Goal: Feedback & Contribution: Leave review/rating

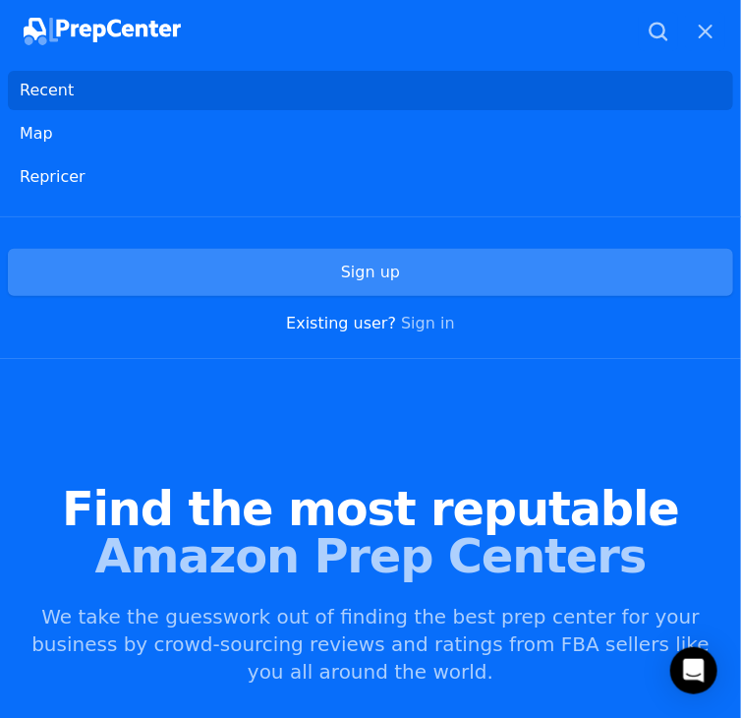
click at [216, 270] on link "Sign up" at bounding box center [371, 272] width 726 height 47
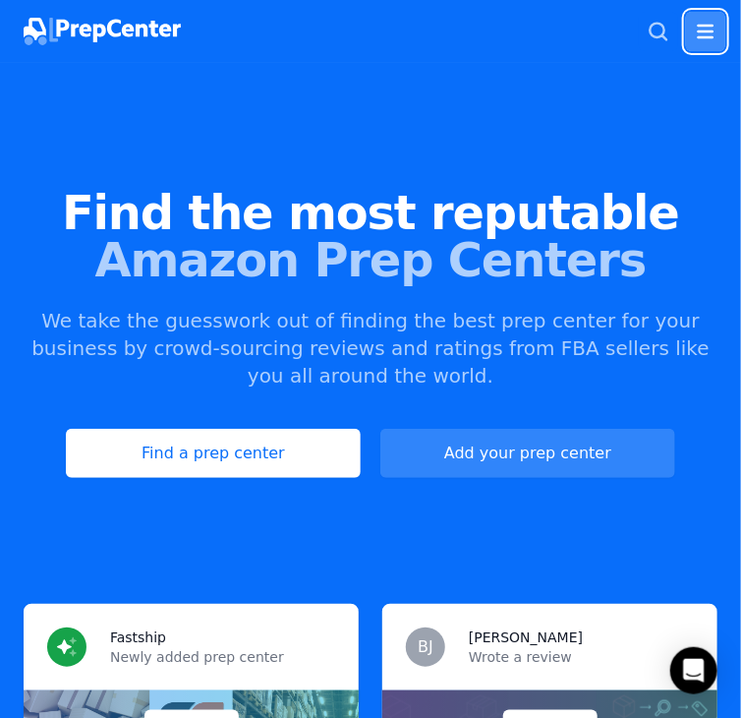
click at [706, 30] on icon "button" at bounding box center [706, 32] width 24 height 24
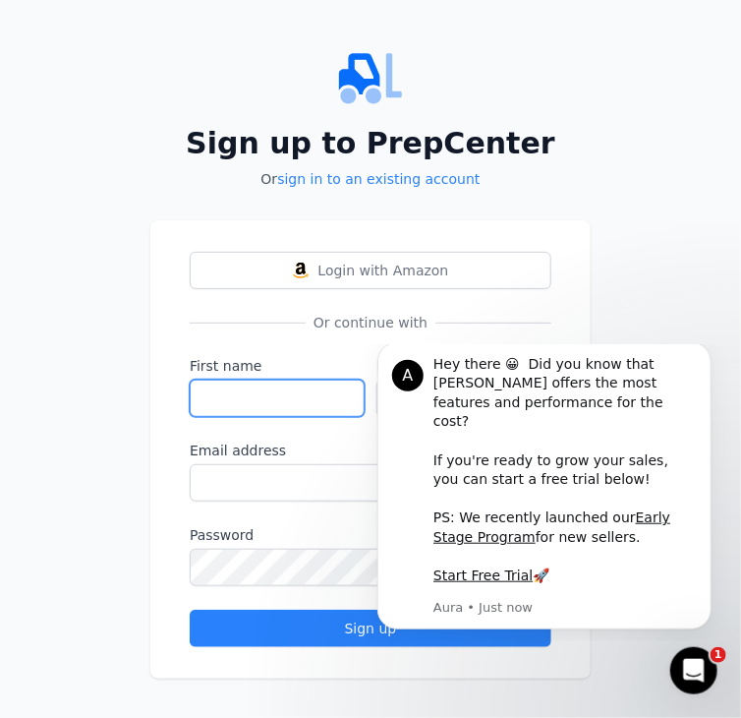
click at [275, 389] on input "First name" at bounding box center [277, 398] width 175 height 37
type input "[PERSON_NAME]"
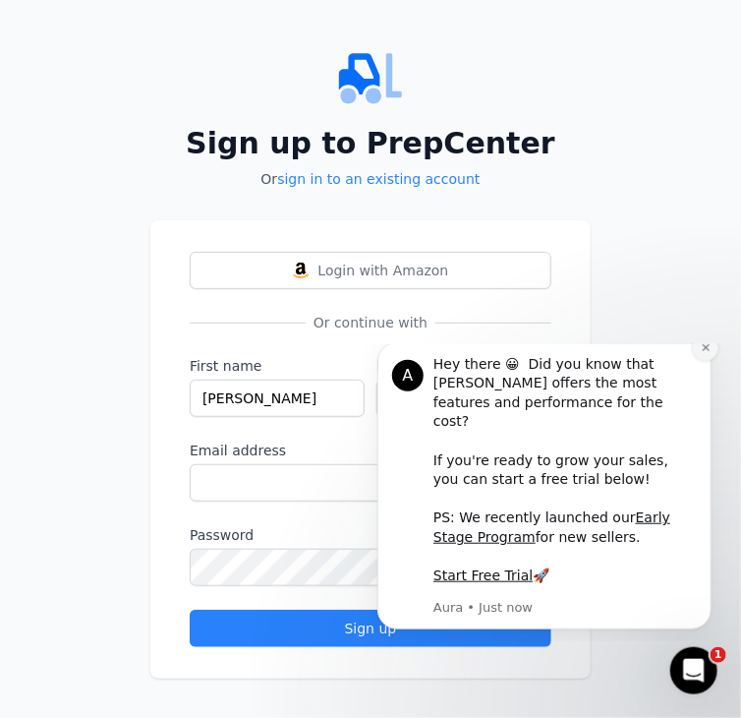
click at [705, 352] on icon "Dismiss notification" at bounding box center [705, 346] width 11 height 11
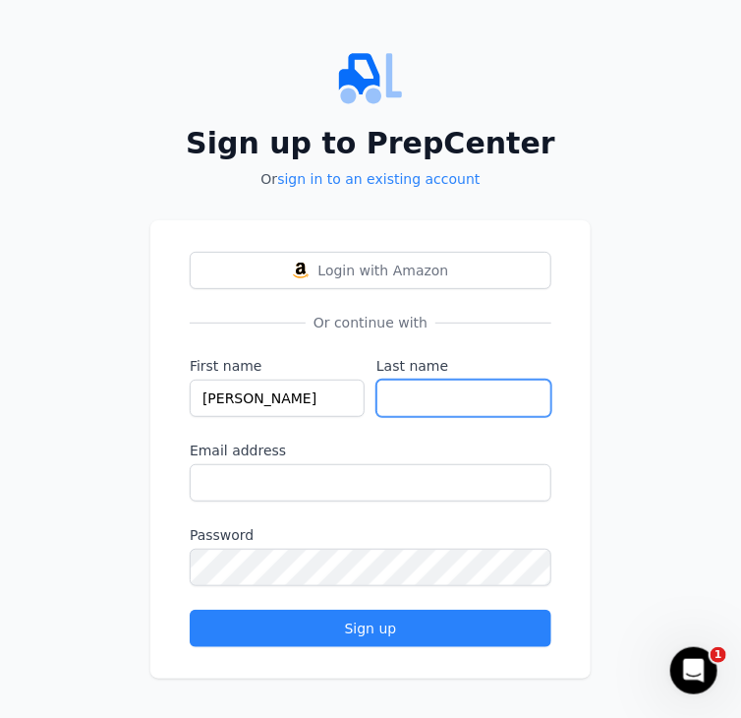
click at [456, 392] on input "Last name" at bounding box center [464, 398] width 175 height 37
type input "Ayhey"
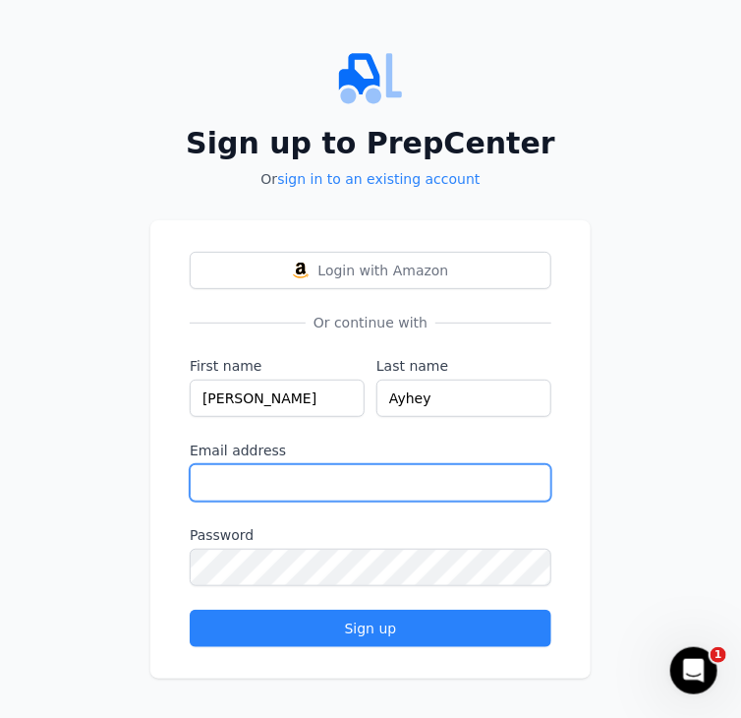
click at [393, 476] on input "Email address" at bounding box center [371, 482] width 362 height 37
type input "v"
type input "[EMAIL_ADDRESS][DOMAIN_NAME]"
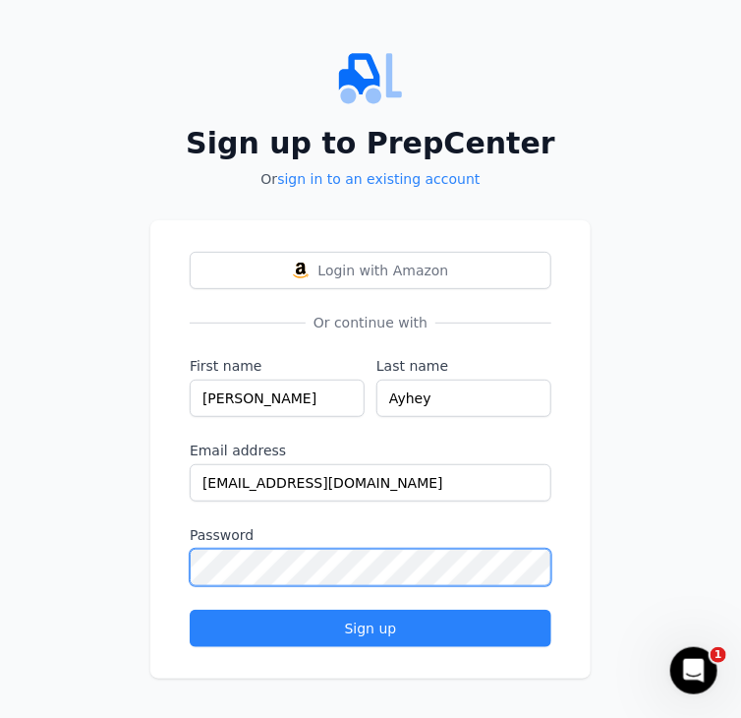
click at [190, 610] on button "Sign up" at bounding box center [371, 628] width 362 height 37
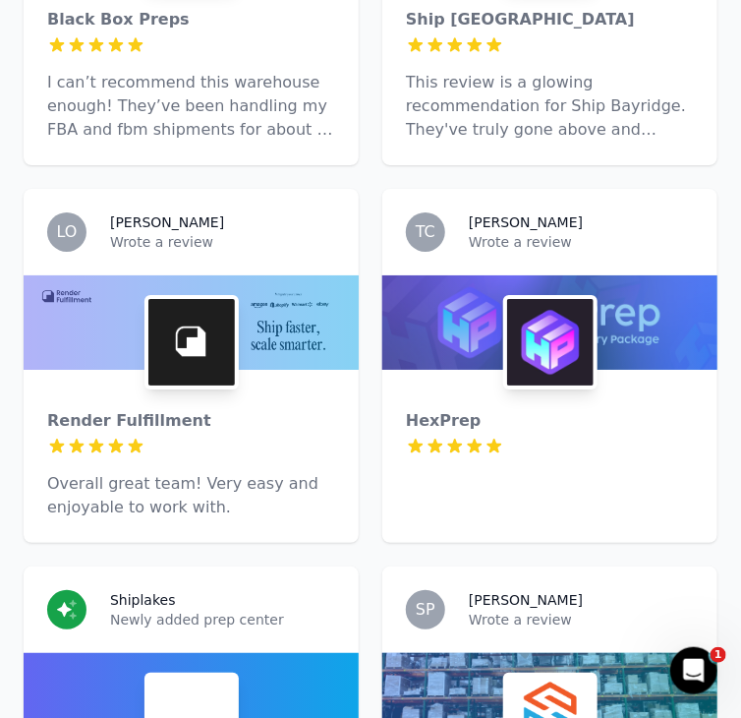
scroll to position [1774, 0]
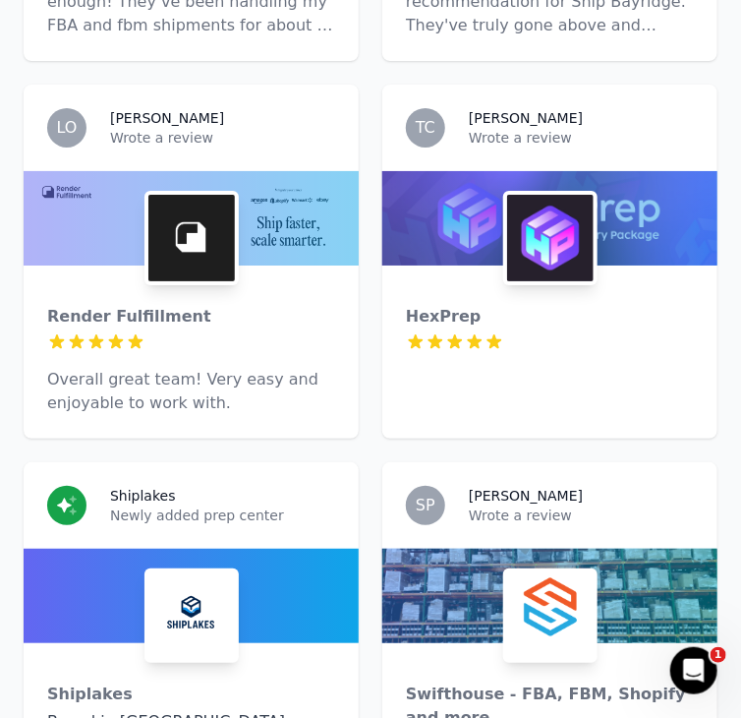
click at [574, 214] on img at bounding box center [550, 238] width 87 height 87
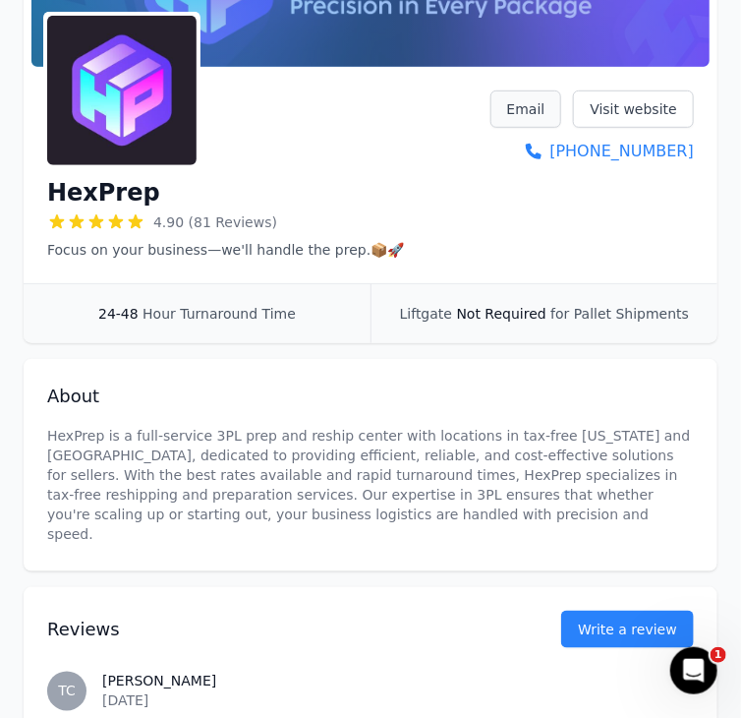
scroll to position [293, 0]
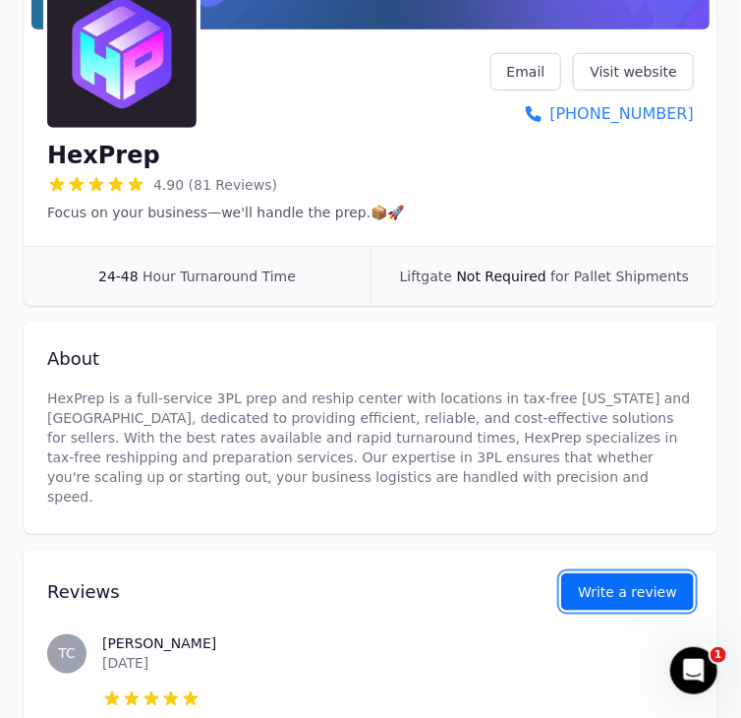
click at [619, 586] on button "Write a review" at bounding box center [628, 591] width 133 height 37
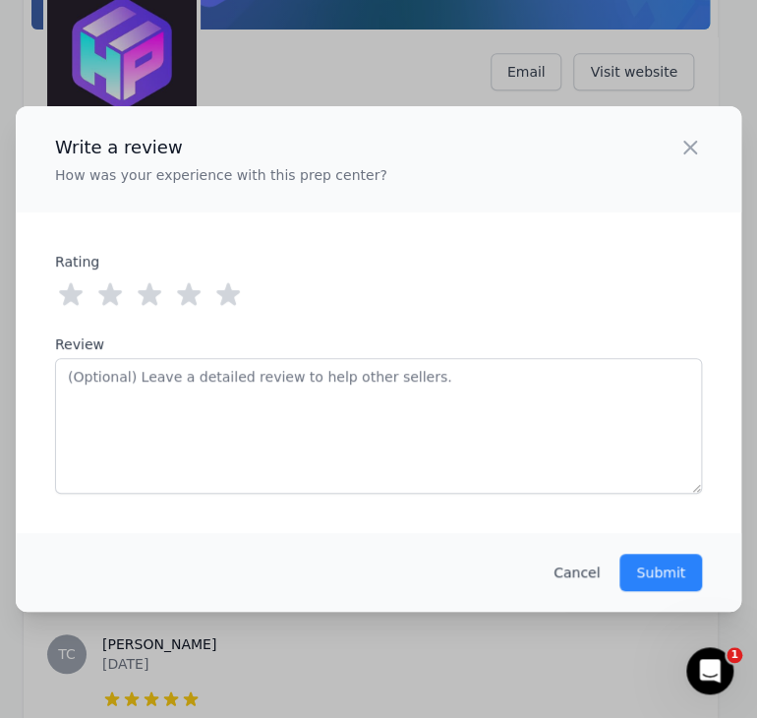
click at [212, 296] on icon at bounding box center [227, 294] width 31 height 31
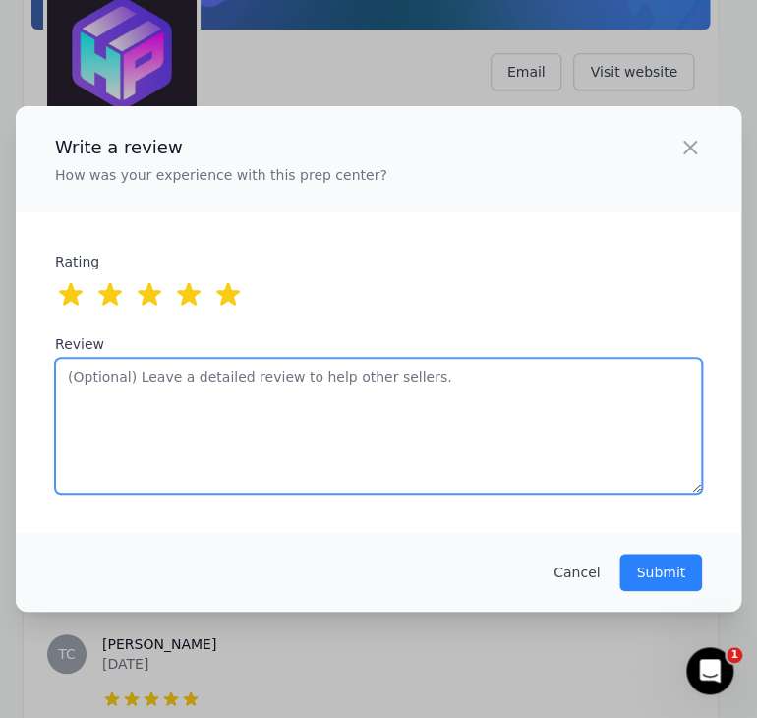
click at [275, 400] on textarea "Review" at bounding box center [378, 426] width 647 height 136
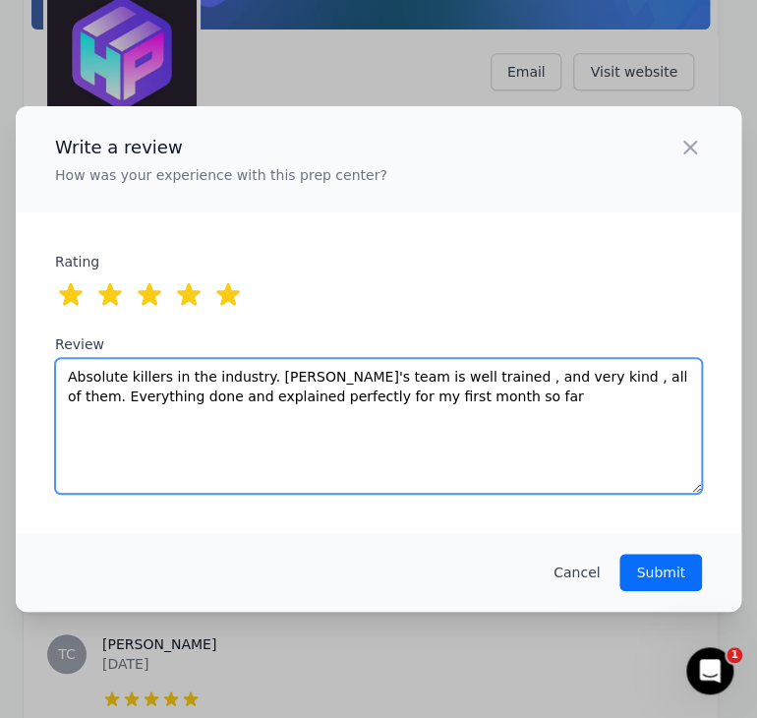
type textarea "Absolute killers in the industry. [PERSON_NAME]'s team is well trained , and ve…"
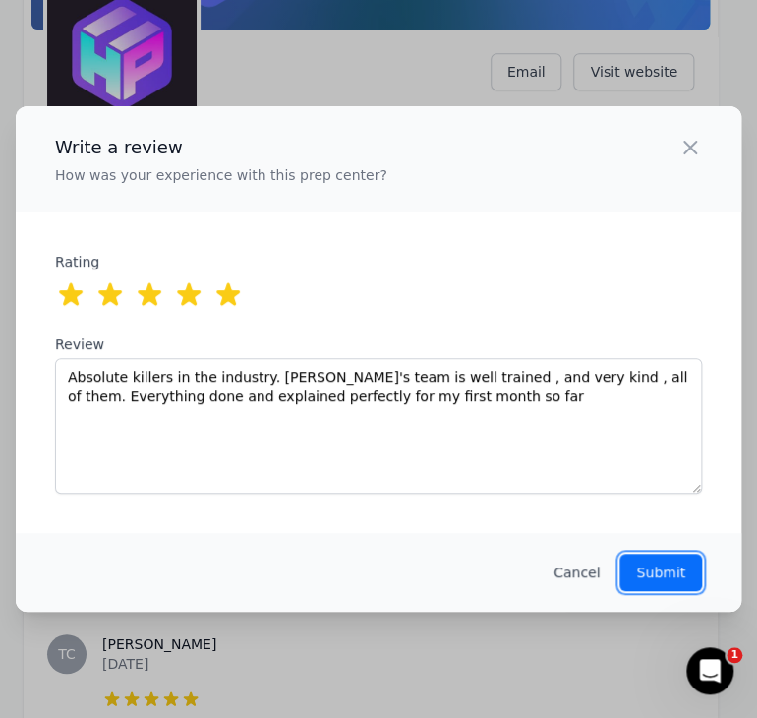
click at [677, 569] on p "Submit" at bounding box center [660, 572] width 49 height 20
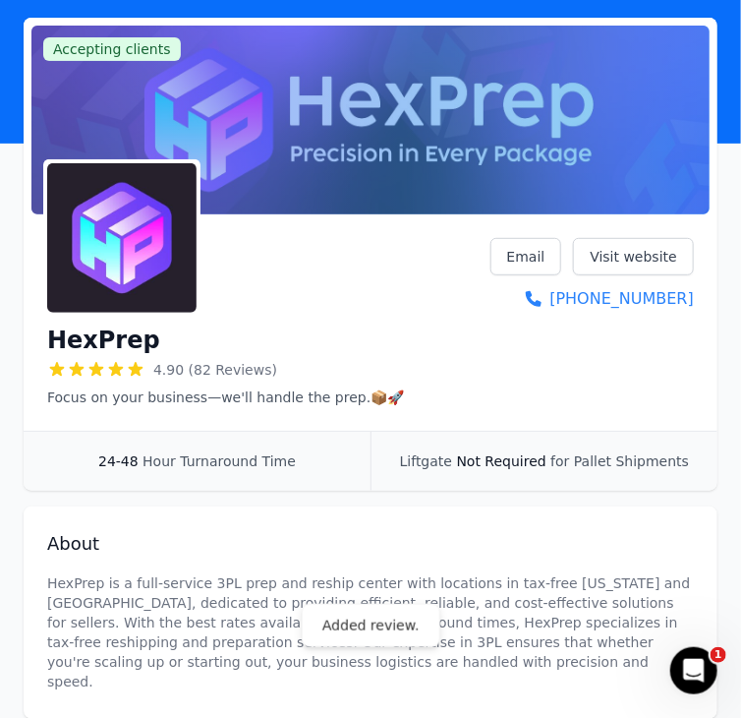
scroll to position [0, 0]
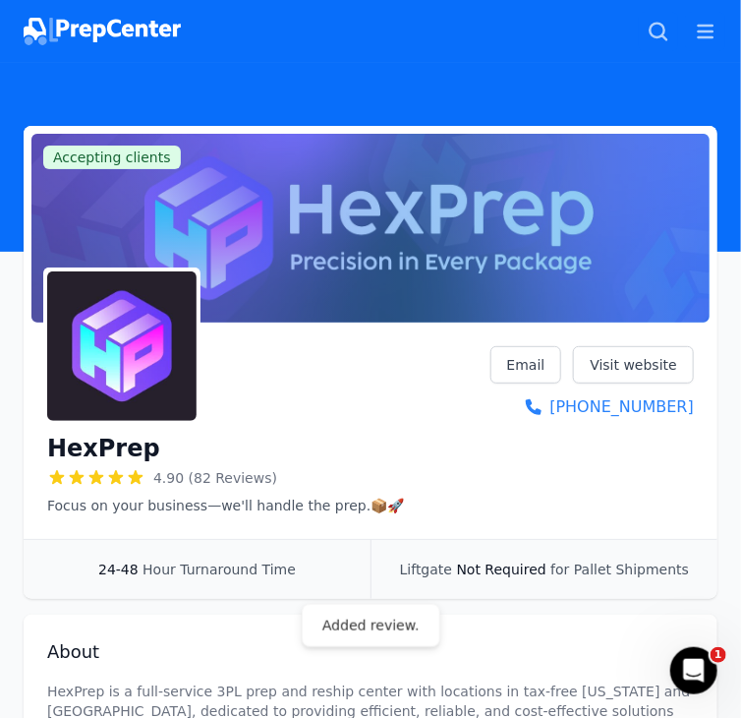
click at [113, 34] on img at bounding box center [102, 32] width 157 height 28
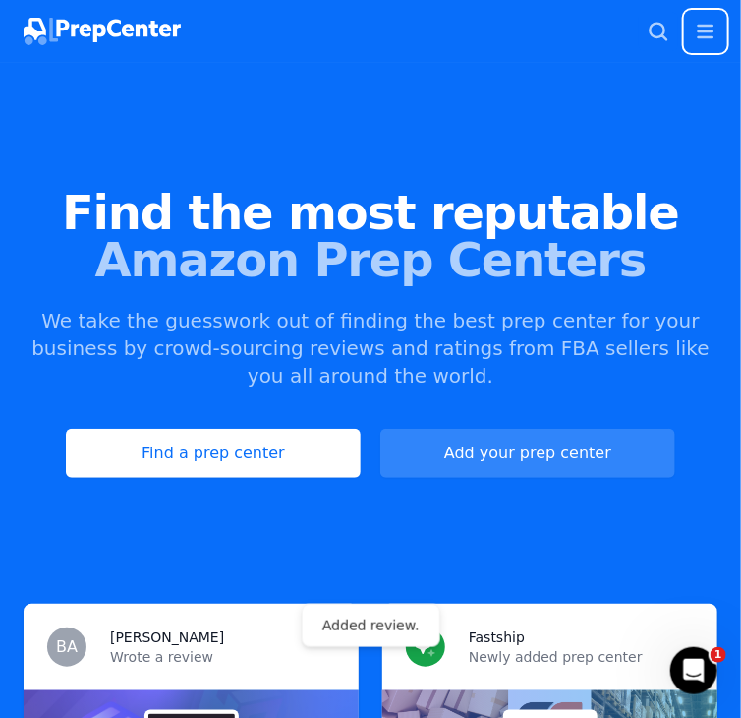
scroll to position [197, 0]
